Goal: Transaction & Acquisition: Purchase product/service

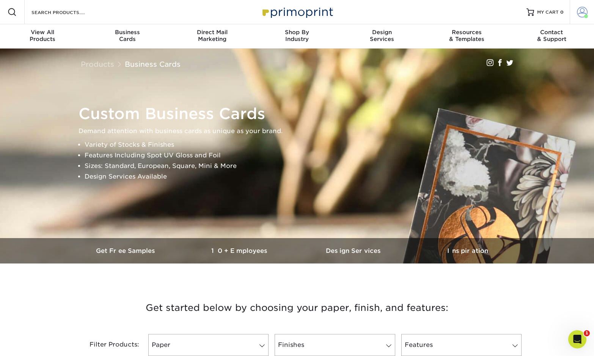
click at [579, 10] on span at bounding box center [582, 12] width 11 height 11
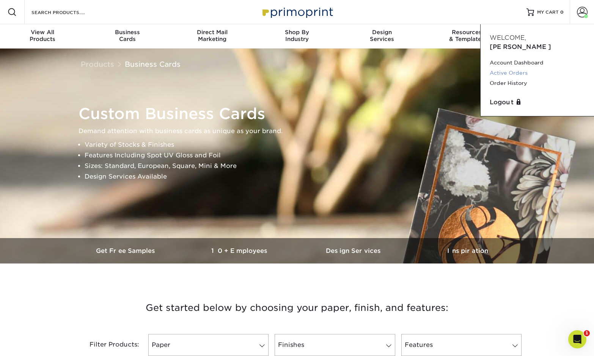
click at [510, 68] on link "Active Orders" at bounding box center [537, 73] width 95 height 10
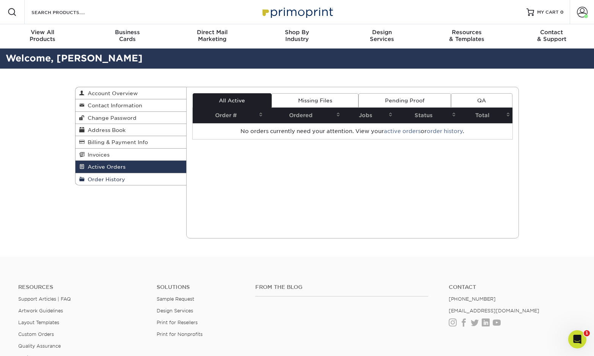
click at [135, 180] on link "Order History" at bounding box center [130, 179] width 111 height 12
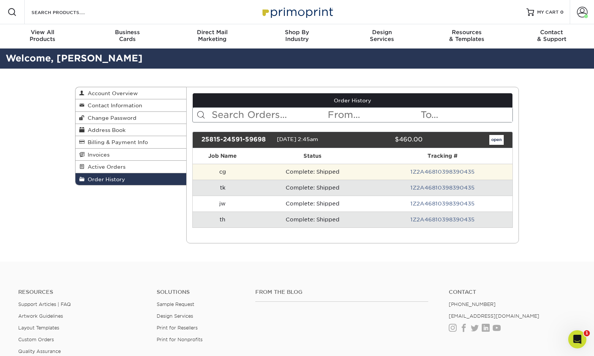
click at [320, 171] on td "Complete: Shipped" at bounding box center [313, 172] width 120 height 16
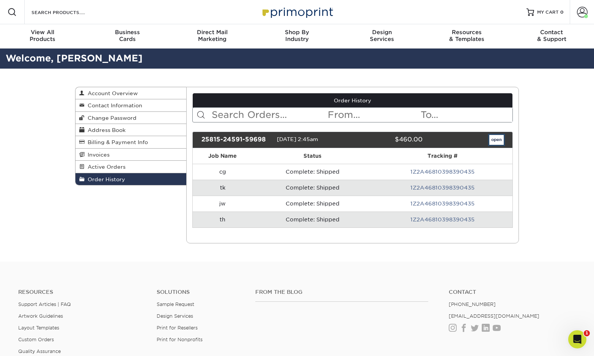
click at [494, 140] on link "open" at bounding box center [496, 140] width 14 height 10
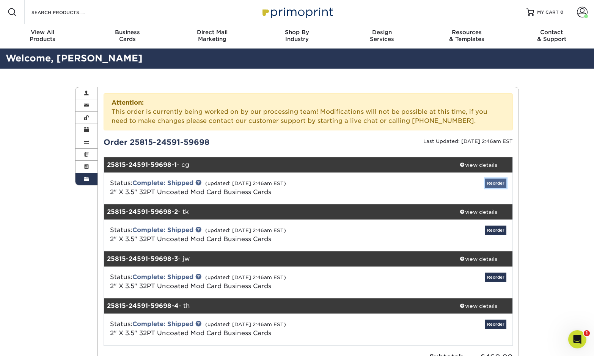
click at [496, 182] on link "Reorder" at bounding box center [495, 183] width 21 height 9
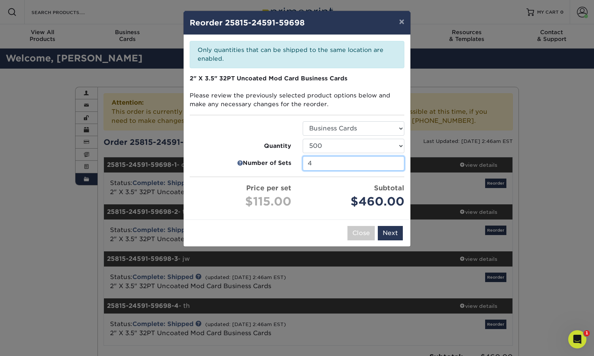
click at [377, 165] on input "4" at bounding box center [354, 163] width 102 height 14
drag, startPoint x: 354, startPoint y: 164, endPoint x: 304, endPoint y: 163, distance: 50.5
click at [304, 163] on input "4" at bounding box center [354, 163] width 102 height 14
type input "3"
click at [389, 232] on button "Next" at bounding box center [390, 233] width 25 height 14
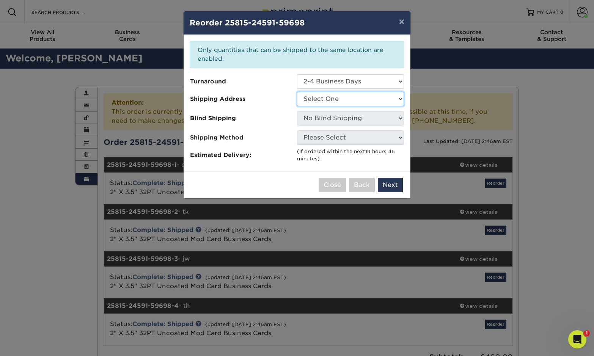
click at [377, 102] on select "Select One Kaufman Biz Cards" at bounding box center [350, 99] width 107 height 14
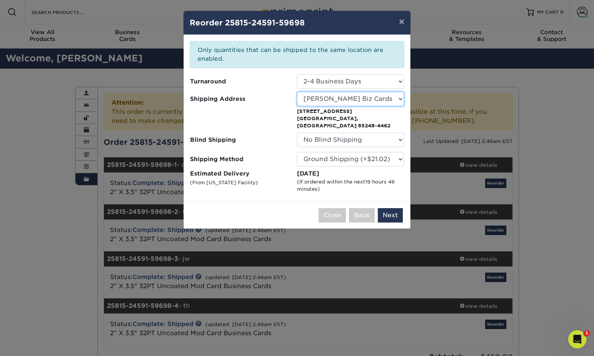
click at [377, 100] on select "Select One Kaufman Biz Cards" at bounding box center [350, 99] width 107 height 14
click at [297, 92] on select "Select One Kaufman Biz Cards" at bounding box center [350, 99] width 107 height 14
click at [361, 99] on select "Select One Kaufman Biz Cards" at bounding box center [350, 99] width 107 height 14
select select "285098"
click at [397, 156] on select "Please Select Ground Shipping (+$21.02) 3 Day Shipping Service (+$27.72) 2 Day …" at bounding box center [350, 159] width 107 height 14
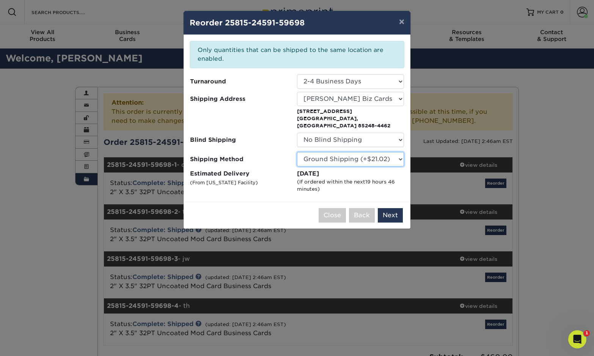
click at [297, 152] on select "Please Select Ground Shipping (+$21.02) 3 Day Shipping Service (+$27.72) 2 Day …" at bounding box center [350, 159] width 107 height 14
click at [389, 209] on button "Next" at bounding box center [390, 215] width 25 height 14
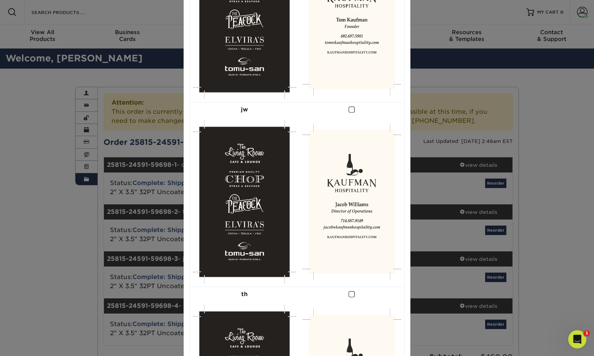
scroll to position [526, 0]
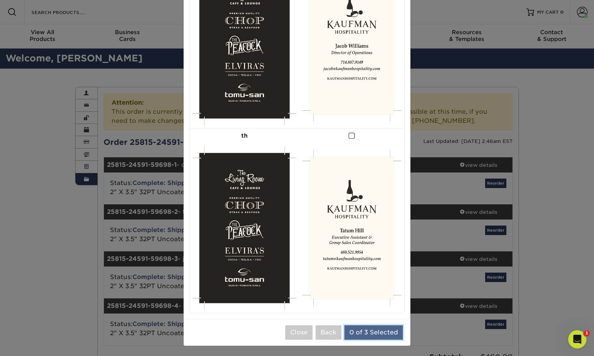
click at [357, 330] on button "0 of 3 Selected" at bounding box center [373, 332] width 58 height 14
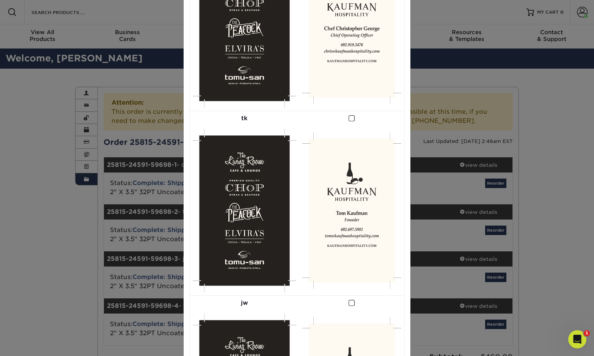
scroll to position [0, 0]
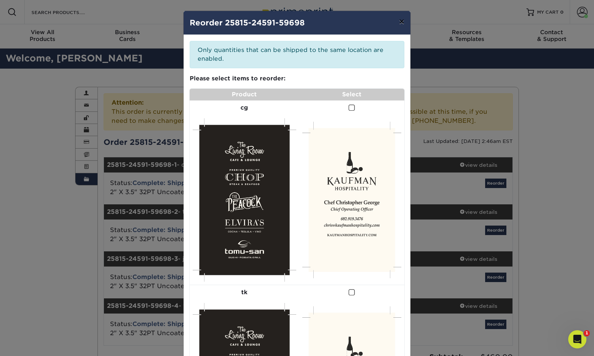
click at [402, 22] on button "×" at bounding box center [401, 21] width 17 height 21
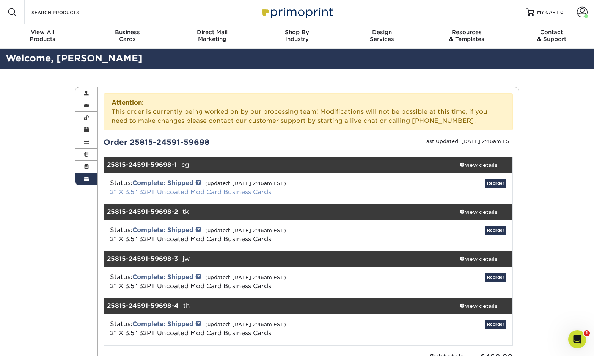
scroll to position [14, 0]
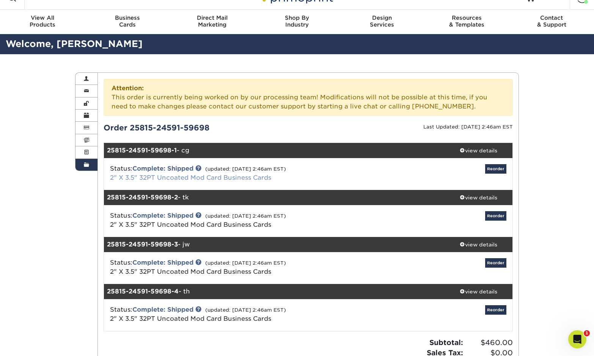
click at [231, 180] on link "2" X 3.5" 32PT Uncoated Mod Card Business Cards" at bounding box center [190, 177] width 161 height 7
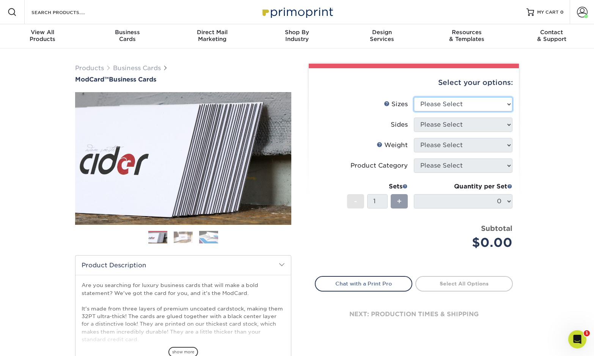
click at [441, 107] on select "Please Select 1.5" x 3.5" - Mini 1.75" x 3.5" - Mini 2" x 2" - Square 2" x 3" -…" at bounding box center [463, 104] width 99 height 14
select select "2.00x3.50"
click at [414, 97] on select "Please Select 1.5" x 3.5" - Mini 1.75" x 3.5" - Mini 2" x 2" - Square 2" x 3" -…" at bounding box center [463, 104] width 99 height 14
click at [476, 127] on select "Please Select Print Both Sides Print Front Only" at bounding box center [463, 125] width 99 height 14
select select "13abbda7-1d64-4f25-8bb2-c179b224825d"
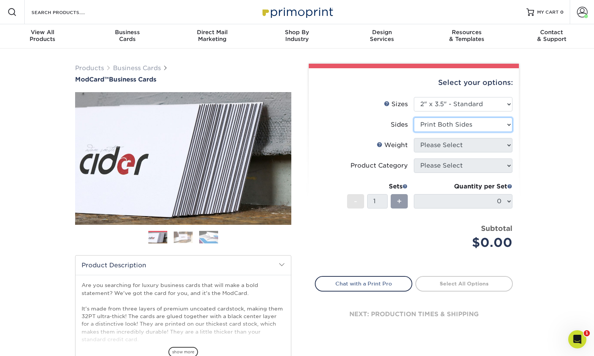
click at [414, 118] on select "Please Select Print Both Sides Print Front Only" at bounding box center [463, 125] width 99 height 14
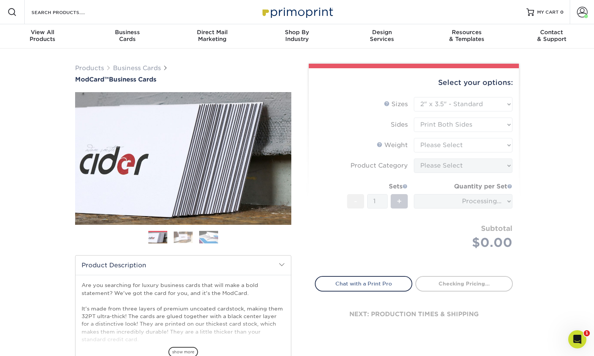
click at [469, 144] on form "Sizes Help Sizes Please Select 1.5" x 3.5" - Mini 1.75" x 3.5" - Mini 2" x 2" -…" at bounding box center [414, 182] width 198 height 170
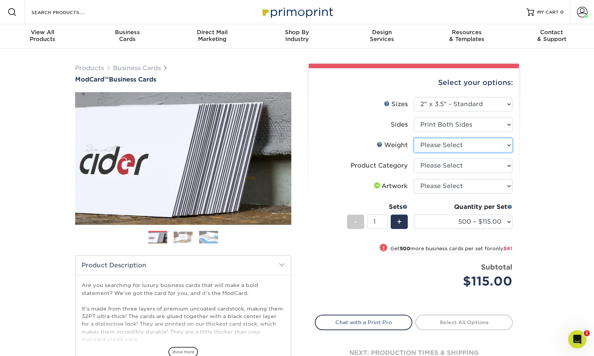
click at [476, 146] on select "Please Select 32PTUCBLK" at bounding box center [463, 145] width 99 height 14
select select "32PTUCBLK"
click at [414, 138] on select "Please Select 32PTUCBLK" at bounding box center [463, 145] width 99 height 14
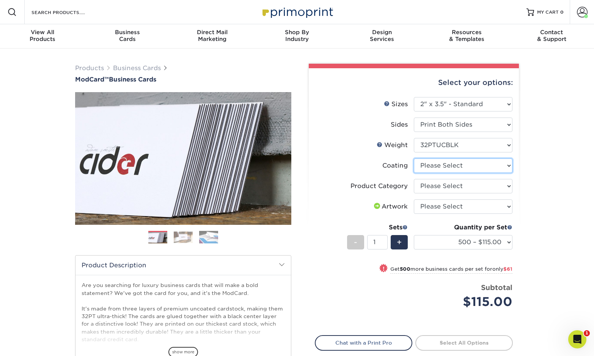
click at [460, 165] on select at bounding box center [463, 166] width 99 height 14
select select "3e7618de-abca-4bda-9f97-8b9129e913d8"
click at [414, 159] on select at bounding box center [463, 166] width 99 height 14
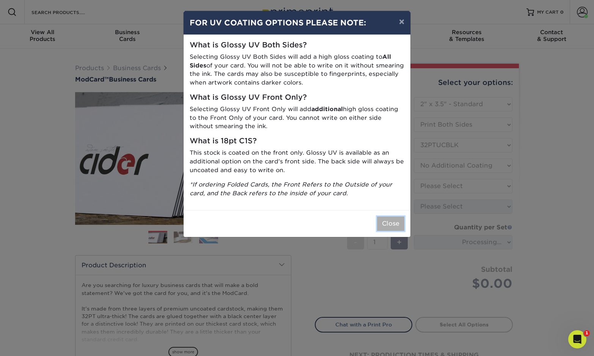
click at [392, 227] on button "Close" at bounding box center [390, 224] width 27 height 14
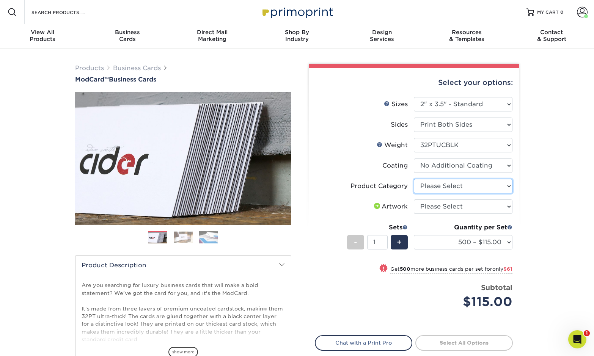
click at [474, 181] on select "Please Select Business Cards" at bounding box center [463, 186] width 99 height 14
select select "3b5148f1-0588-4f88-a218-97bcfdce65c1"
click at [414, 179] on select "Please Select Business Cards" at bounding box center [463, 186] width 99 height 14
click at [465, 206] on select "Please Select I will upload files I need a design - $100" at bounding box center [463, 207] width 99 height 14
select select "upload"
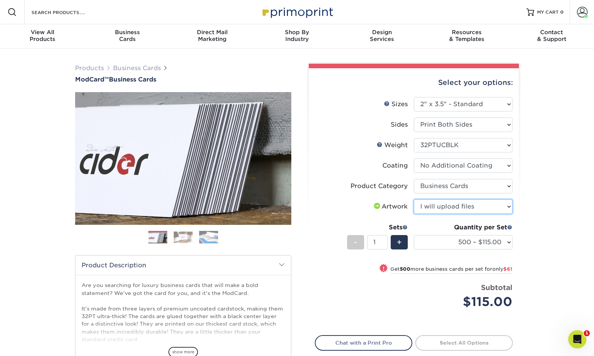
click at [414, 200] on select "Please Select I will upload files I need a design - $100" at bounding box center [463, 207] width 99 height 14
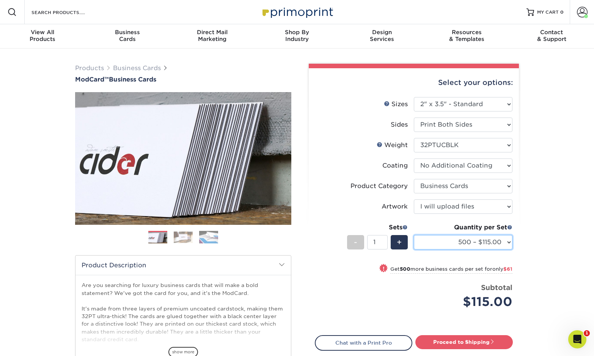
click at [511, 243] on select "500 – $115.00 1000 – $176.00" at bounding box center [463, 242] width 99 height 14
click at [414, 235] on select "500 – $115.00 1000 – $176.00" at bounding box center [463, 242] width 99 height 14
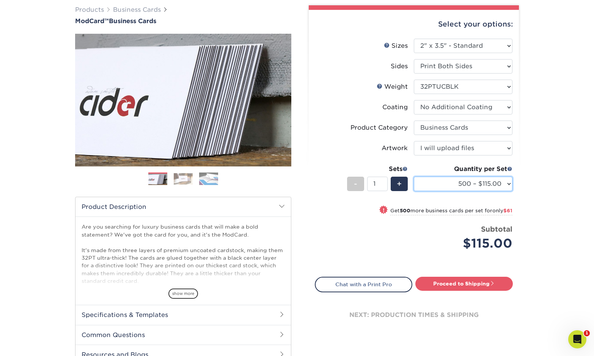
scroll to position [110, 0]
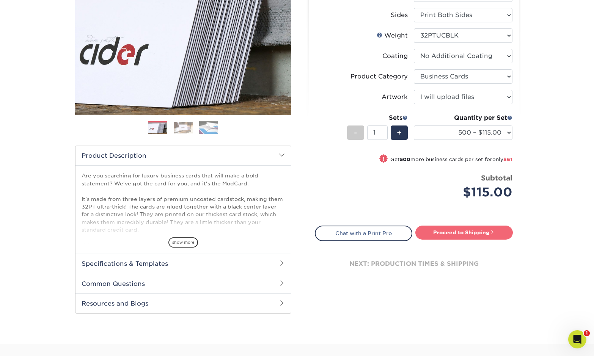
click at [480, 234] on link "Proceed to Shipping" at bounding box center [463, 233] width 97 height 14
type input "Set 1"
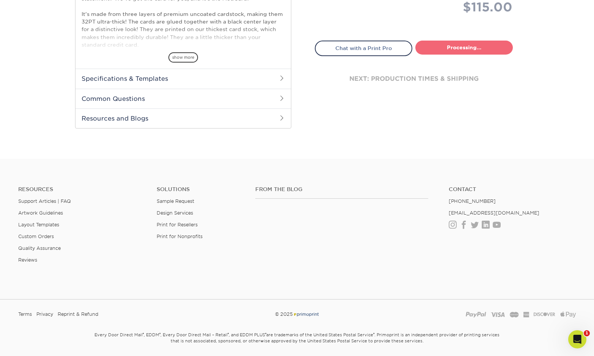
select select "5f593cd4-e965-446d-a983-0d73bfd06503"
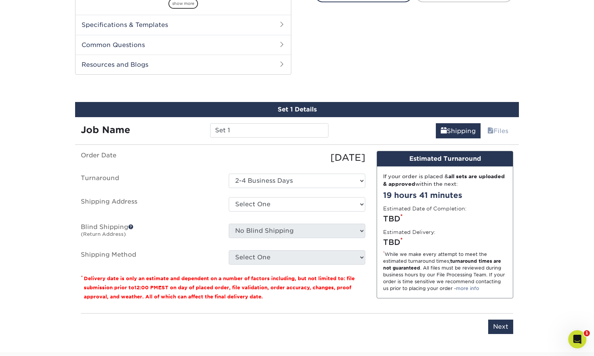
scroll to position [386, 0]
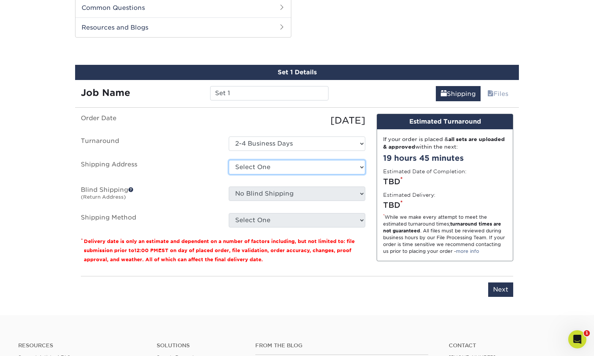
click at [337, 166] on select "Select One [PERSON_NAME] Biz Cards + Add New Address" at bounding box center [297, 167] width 137 height 14
click at [229, 160] on select "Select One [PERSON_NAME] Biz Cards + Add New Address" at bounding box center [297, 167] width 137 height 14
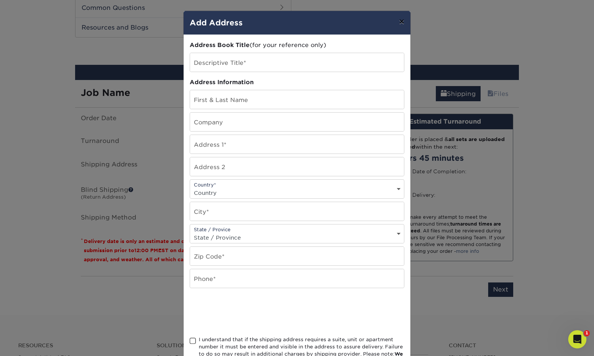
click at [401, 26] on button "×" at bounding box center [401, 21] width 17 height 21
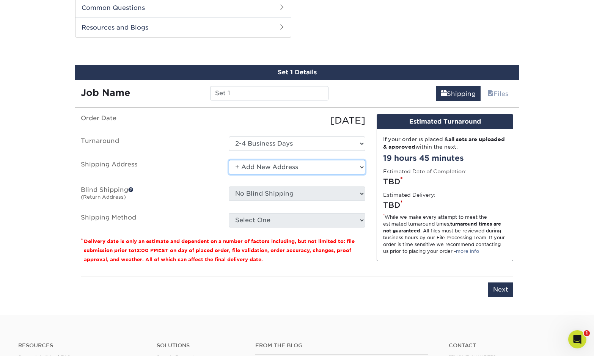
click at [324, 168] on select "Select One [PERSON_NAME] Biz Cards + Add New Address" at bounding box center [297, 167] width 137 height 14
select select "285098"
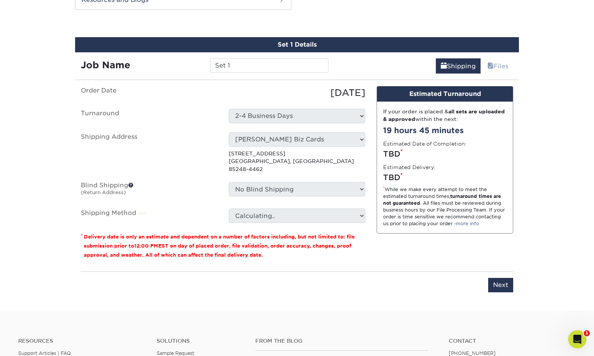
scroll to position [416, 0]
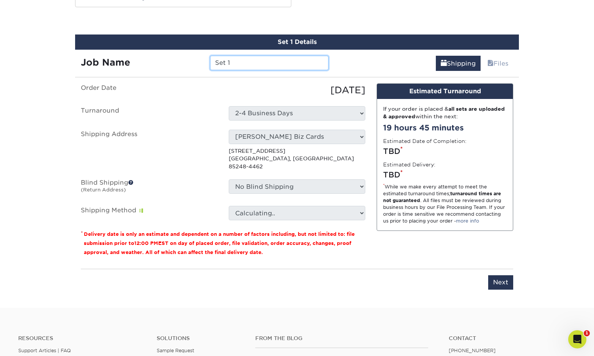
drag, startPoint x: 240, startPoint y: 62, endPoint x: 210, endPoint y: 60, distance: 30.4
click at [210, 60] on div "Set 1" at bounding box center [268, 63] width 129 height 14
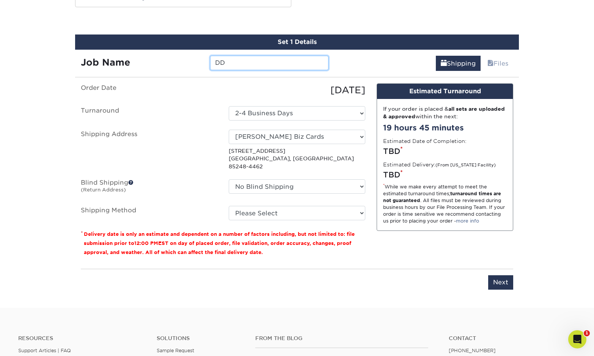
type input "DD"
click at [272, 251] on div "Order Date 10/07/2025 Turnaround Select One 2-4 Business Days Shipping Address …" at bounding box center [223, 172] width 296 height 179
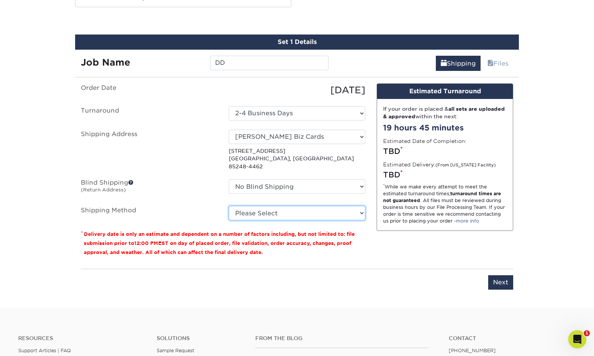
click at [292, 209] on select "Please Select Ground Shipping (+$8.96) 3 Day Shipping Service (+$20.31) 2 Day A…" at bounding box center [297, 213] width 137 height 14
select select "03"
click at [229, 206] on select "Please Select Ground Shipping (+$8.96) 3 Day Shipping Service (+$20.31) 2 Day A…" at bounding box center [297, 213] width 137 height 14
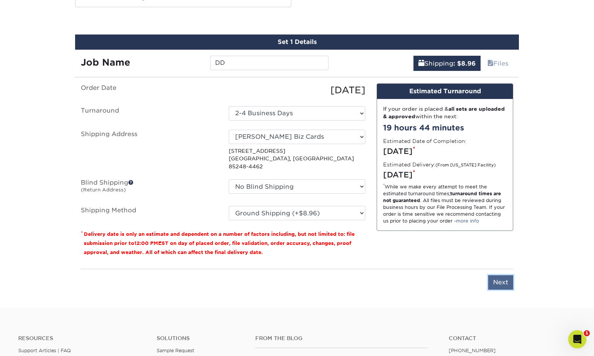
click at [502, 275] on input "Next" at bounding box center [500, 282] width 25 height 14
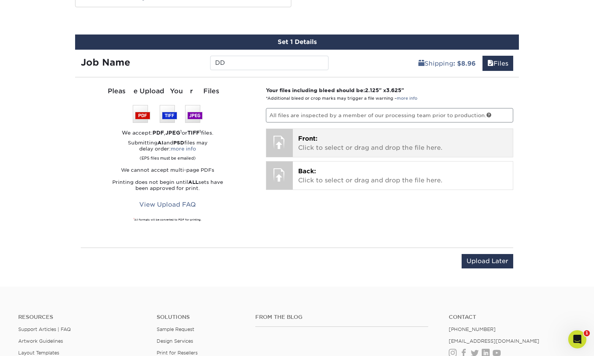
click at [377, 140] on p "Front: Click to select or drag and drop the file here." at bounding box center [403, 143] width 210 height 18
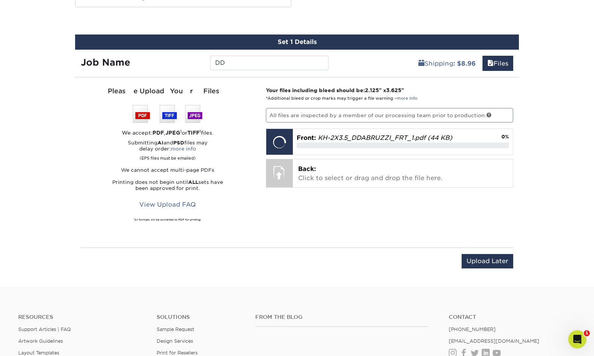
click at [358, 187] on div "Your files including bleed should be: 2.125 " x 3.625 " *Additional bleed or cr…" at bounding box center [389, 162] width 259 height 152
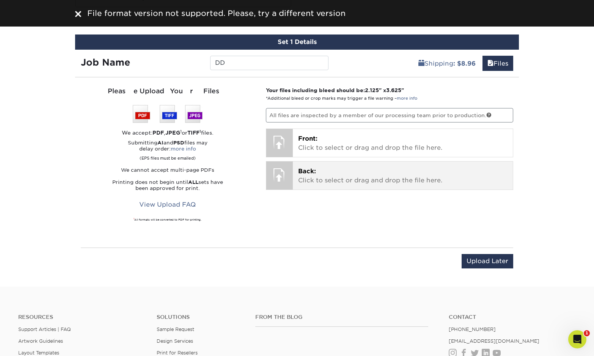
click at [356, 179] on p "Back: Click to select or drag and drop the file here." at bounding box center [403, 176] width 210 height 18
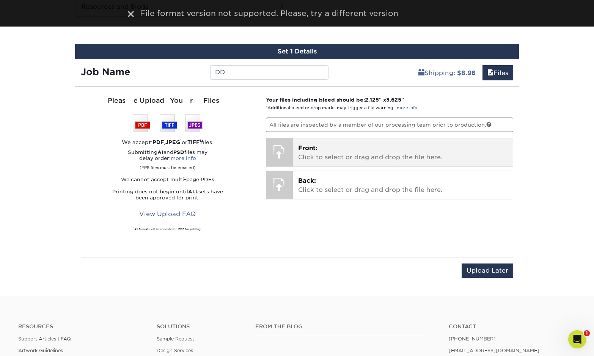
scroll to position [408, 0]
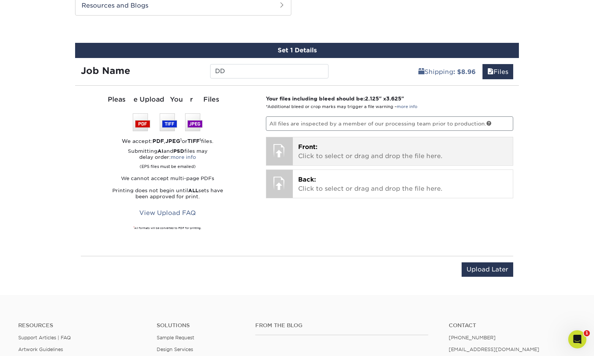
click at [337, 158] on p "Front: Click to select or drag and drop the file here." at bounding box center [403, 152] width 210 height 18
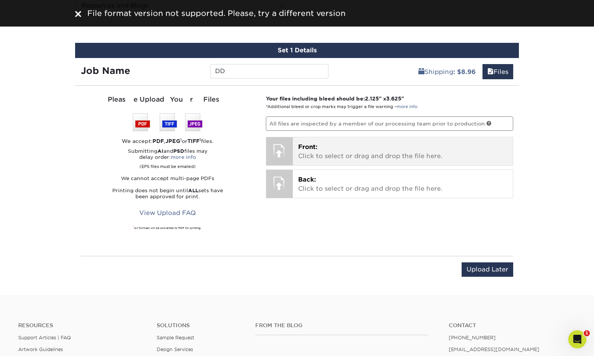
click at [355, 157] on p "Front: Click to select or drag and drop the file here." at bounding box center [403, 152] width 210 height 18
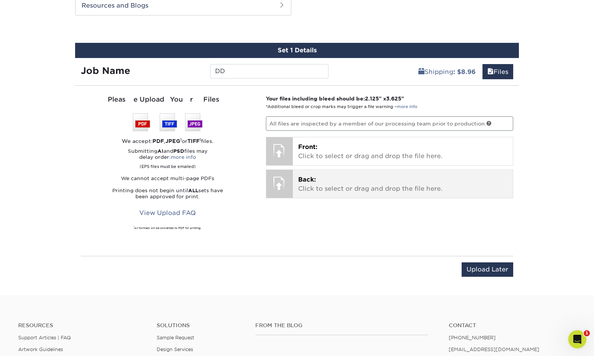
click at [349, 183] on p "Back: Click to select or drag and drop the file here." at bounding box center [403, 184] width 210 height 18
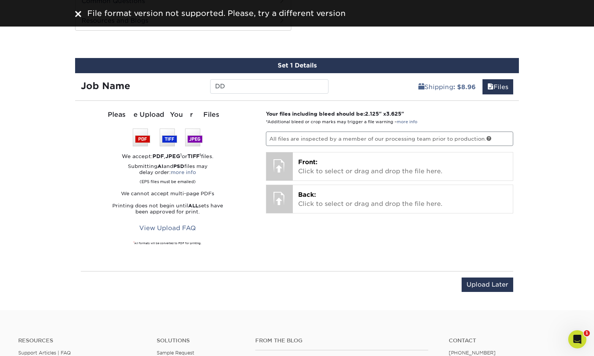
scroll to position [396, 0]
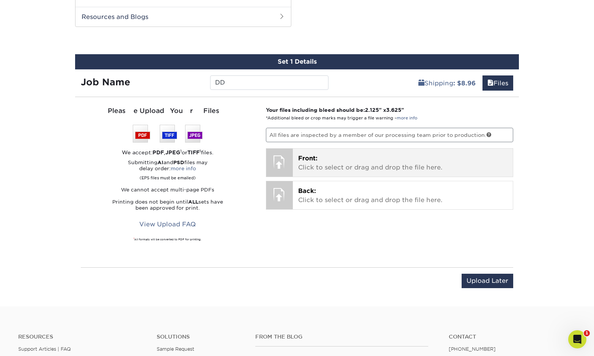
click at [346, 164] on p "Front: Click to select or drag and drop the file here." at bounding box center [403, 163] width 210 height 18
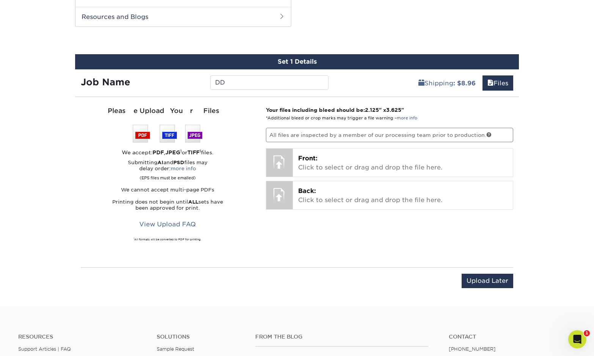
click at [373, 134] on p "All files are inspected by a member of our processing team prior to production." at bounding box center [390, 135] width 248 height 14
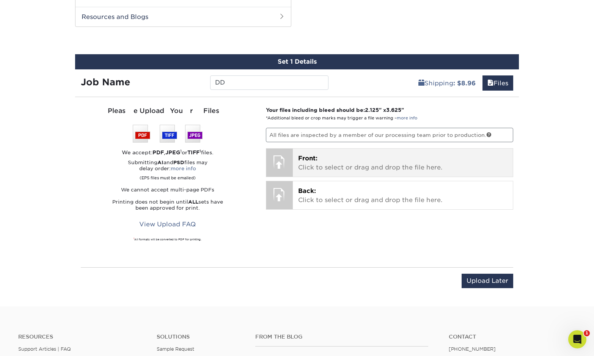
click at [353, 161] on p "Front: Click to select or drag and drop the file here." at bounding box center [403, 163] width 210 height 18
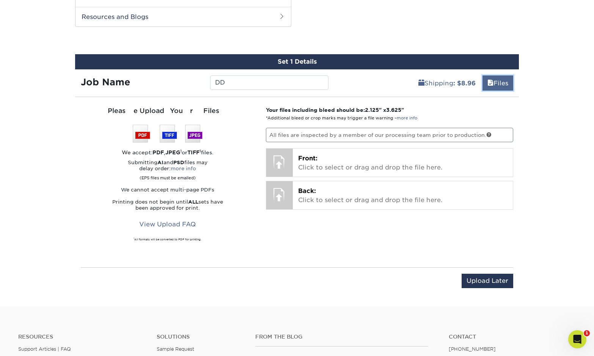
click at [495, 85] on link "Files" at bounding box center [498, 82] width 31 height 15
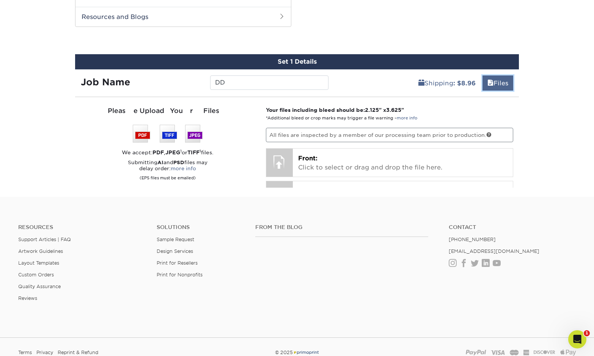
scroll to position [368, 0]
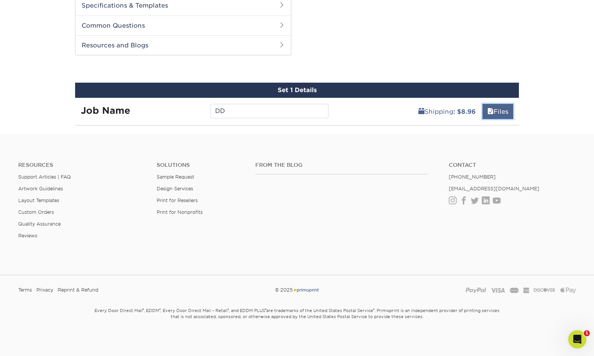
click at [496, 109] on link "Files" at bounding box center [498, 111] width 31 height 15
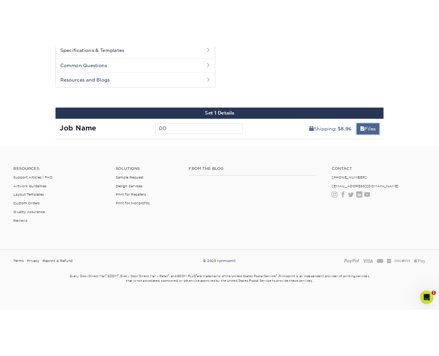
scroll to position [396, 0]
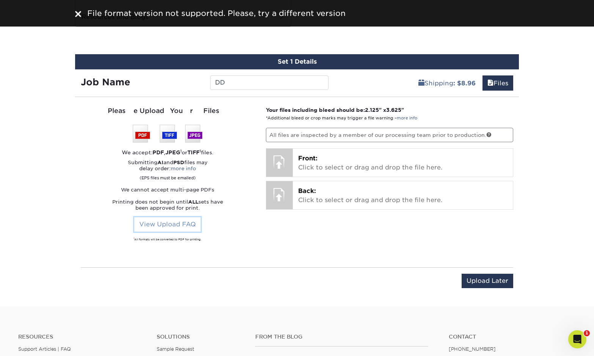
click at [185, 220] on link "View Upload FAQ" at bounding box center [167, 224] width 66 height 14
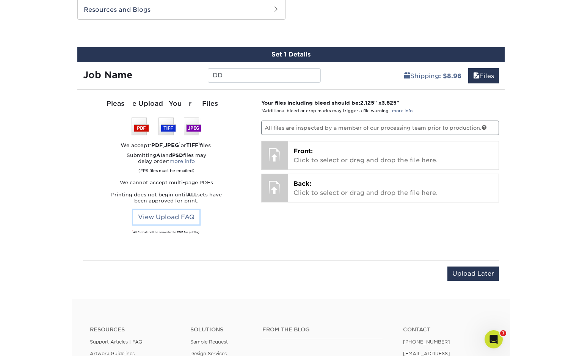
scroll to position [405, 0]
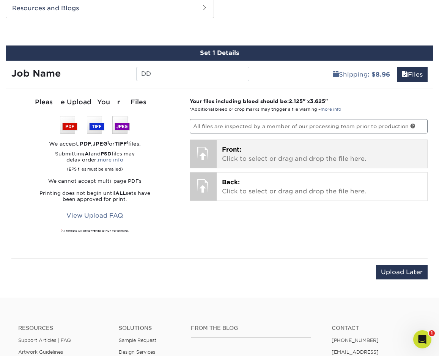
click at [283, 156] on p "Front: Click to select or drag and drop the file here." at bounding box center [322, 154] width 200 height 18
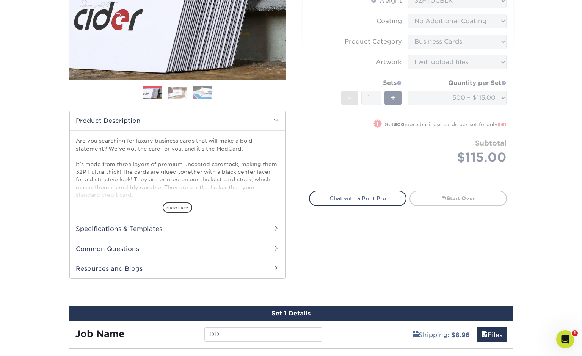
scroll to position [0, 0]
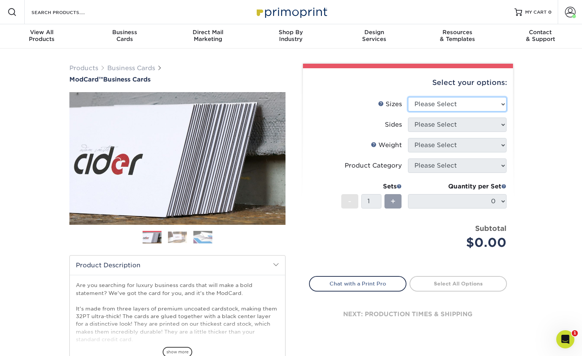
click at [458, 105] on select "Please Select 1.5" x 3.5" - Mini 1.75" x 3.5" - Mini 2" x 2" - Square 2" x 3" -…" at bounding box center [457, 104] width 99 height 14
select select "2.00x3.50"
click at [408, 97] on select "Please Select 1.5" x 3.5" - Mini 1.75" x 3.5" - Mini 2" x 2" - Square 2" x 3" -…" at bounding box center [457, 104] width 99 height 14
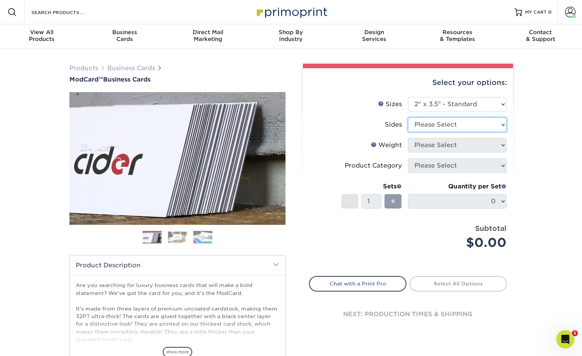
click at [459, 126] on select "Please Select Print Both Sides Print Front Only" at bounding box center [457, 125] width 99 height 14
select select "13abbda7-1d64-4f25-8bb2-c179b224825d"
click at [408, 118] on select "Please Select Print Both Sides Print Front Only" at bounding box center [457, 125] width 99 height 14
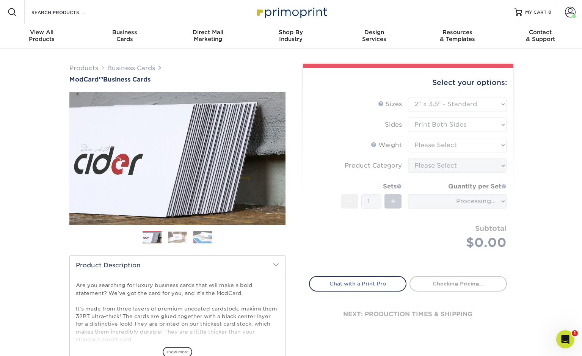
click at [451, 145] on form "Sizes Help Sizes Please Select 1.5" x 3.5" - Mini 1.75" x 3.5" - Mini 2" x 2" -…" at bounding box center [408, 182] width 198 height 170
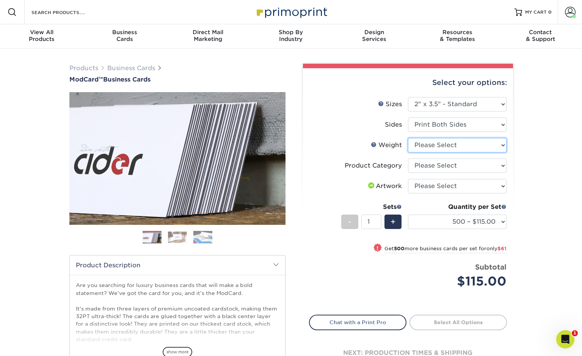
click at [461, 148] on select "Please Select 32PTUCBLK" at bounding box center [457, 145] width 99 height 14
select select "32PTUCBLK"
click at [408, 138] on select "Please Select 32PTUCBLK" at bounding box center [457, 145] width 99 height 14
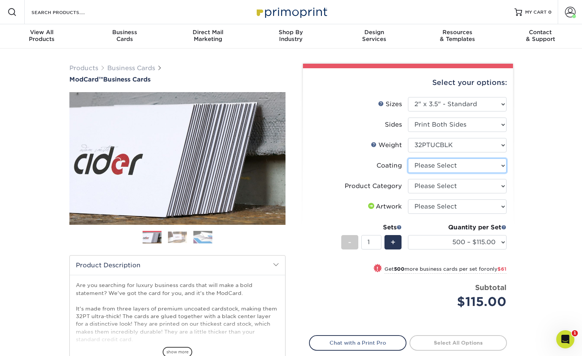
click at [456, 166] on select at bounding box center [457, 166] width 99 height 14
select select "3e7618de-abca-4bda-9f97-8b9129e913d8"
click at [408, 159] on select at bounding box center [457, 166] width 99 height 14
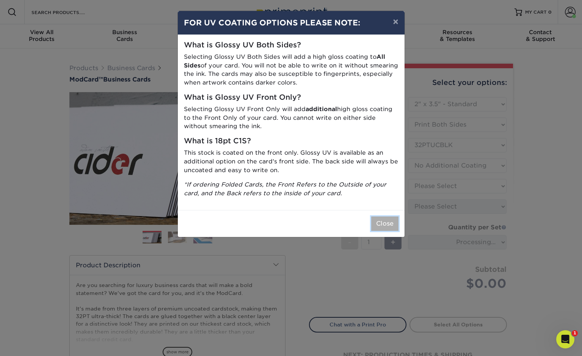
click at [385, 221] on button "Close" at bounding box center [384, 224] width 27 height 14
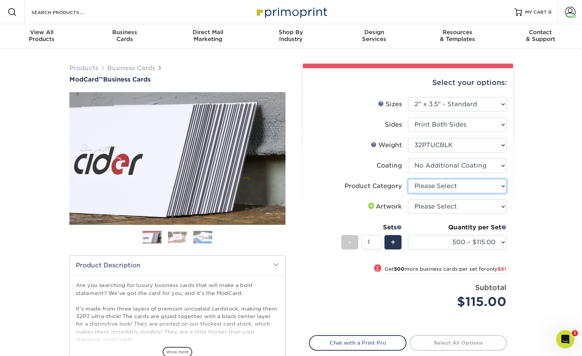
click at [459, 187] on select "Please Select Business Cards" at bounding box center [457, 186] width 99 height 14
select select "3b5148f1-0588-4f88-a218-97bcfdce65c1"
click at [408, 179] on select "Please Select Business Cards" at bounding box center [457, 186] width 99 height 14
click at [452, 207] on select "Please Select I will upload files I need a design - $100" at bounding box center [457, 207] width 99 height 14
select select "upload"
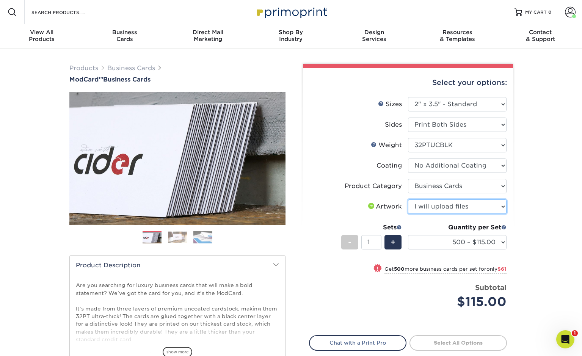
click at [408, 200] on select "Please Select I will upload files I need a design - $100" at bounding box center [457, 207] width 99 height 14
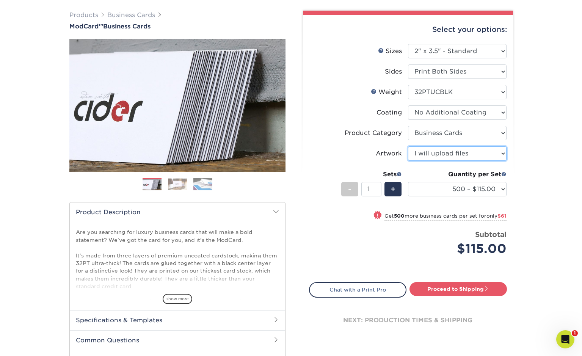
scroll to position [54, 0]
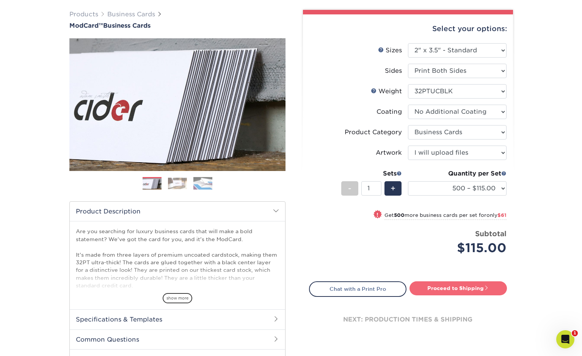
click at [451, 290] on link "Proceed to Shipping" at bounding box center [458, 288] width 97 height 14
type input "Set 1"
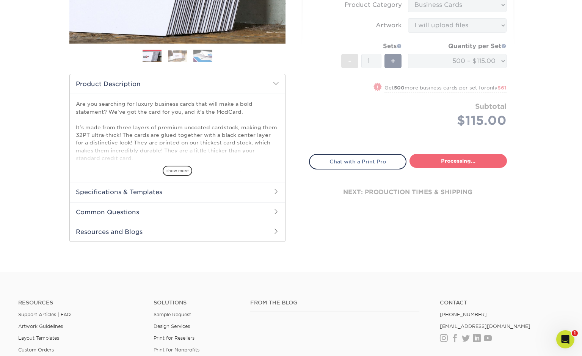
select select "5f593cd4-e965-446d-a983-0d73bfd06503"
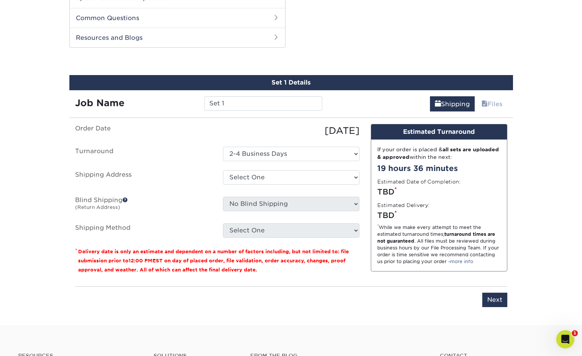
scroll to position [386, 0]
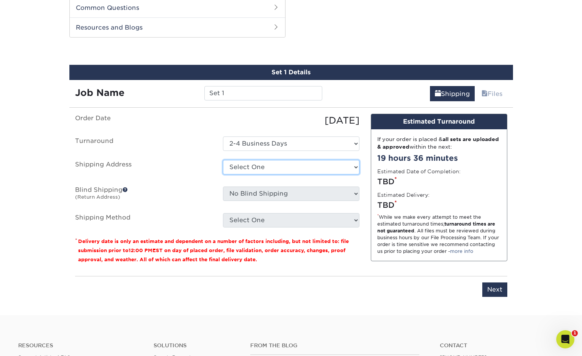
click at [330, 166] on select "Select One [PERSON_NAME] Biz Cards + Add New Address" at bounding box center [291, 167] width 137 height 14
select select "285098"
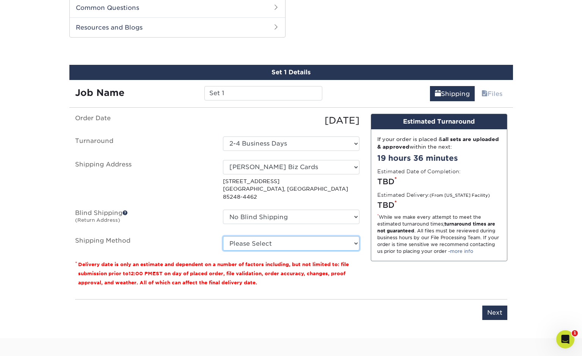
click at [352, 237] on select "Please Select Ground Shipping (+$8.96) 3 Day Shipping Service (+$20.31) 2 Day A…" at bounding box center [291, 243] width 137 height 14
select select "03"
click at [223, 236] on select "Please Select Ground Shipping (+$8.96) 3 Day Shipping Service (+$20.31) 2 Day A…" at bounding box center [291, 243] width 137 height 14
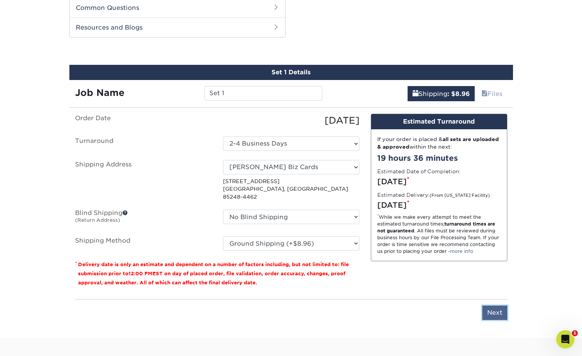
click at [486, 306] on input "Next" at bounding box center [495, 313] width 25 height 14
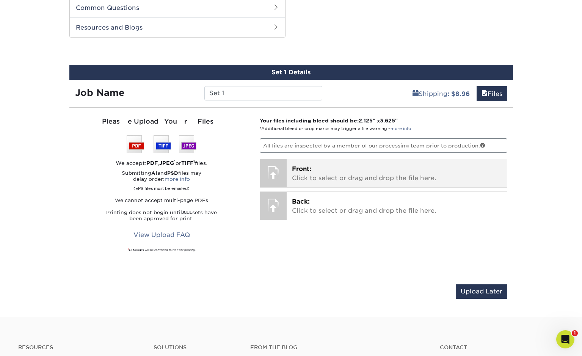
click at [364, 180] on p "Front: Click to select or drag and drop the file here." at bounding box center [397, 174] width 210 height 18
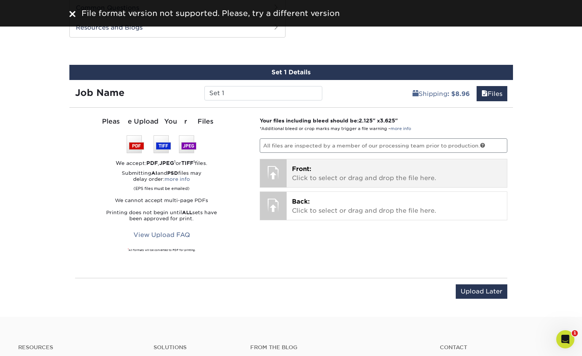
click at [364, 165] on p "Front: Click to select or drag and drop the file here." at bounding box center [397, 174] width 210 height 18
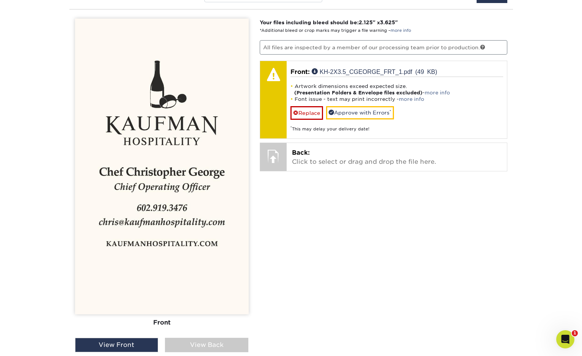
scroll to position [484, 0]
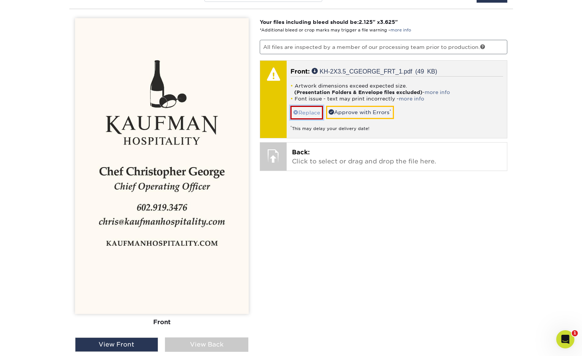
click at [306, 112] on link "Replace" at bounding box center [307, 112] width 33 height 13
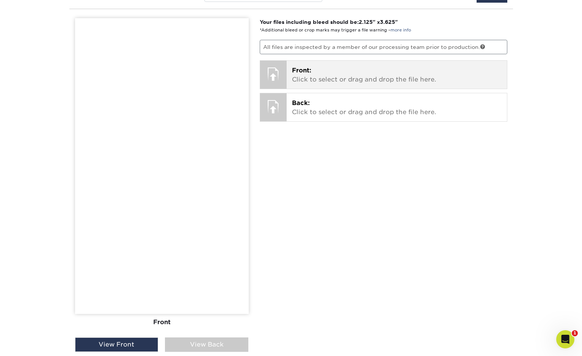
click at [343, 72] on p "Front: Click to select or drag and drop the file here." at bounding box center [397, 75] width 210 height 18
